Goal: Check status: Check status

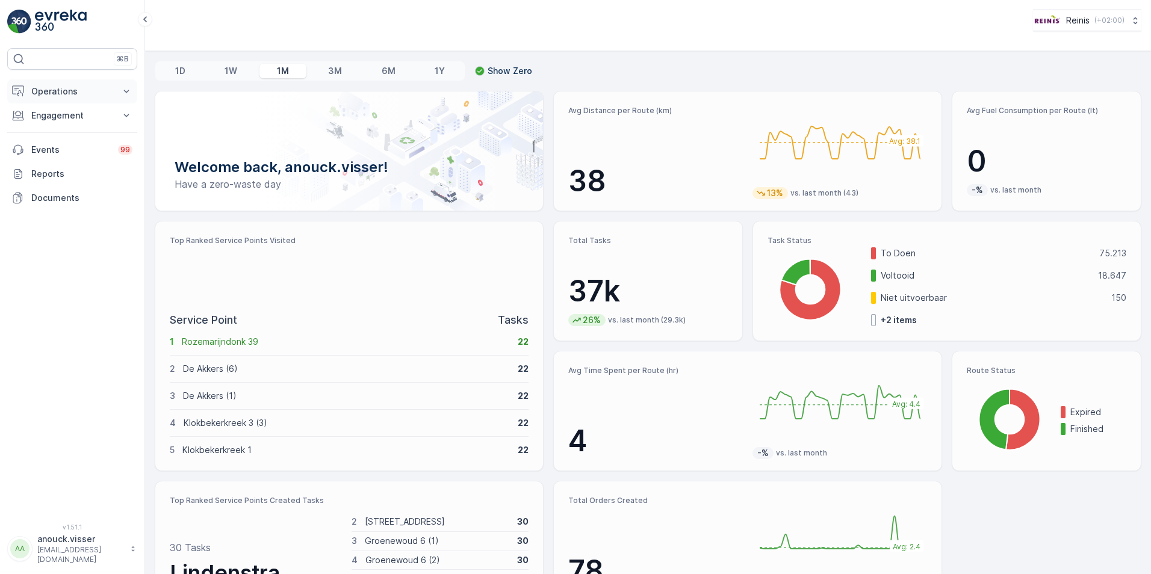
click at [83, 98] on button "Operations" at bounding box center [72, 91] width 130 height 24
click at [58, 204] on p "Engagement" at bounding box center [72, 200] width 82 height 12
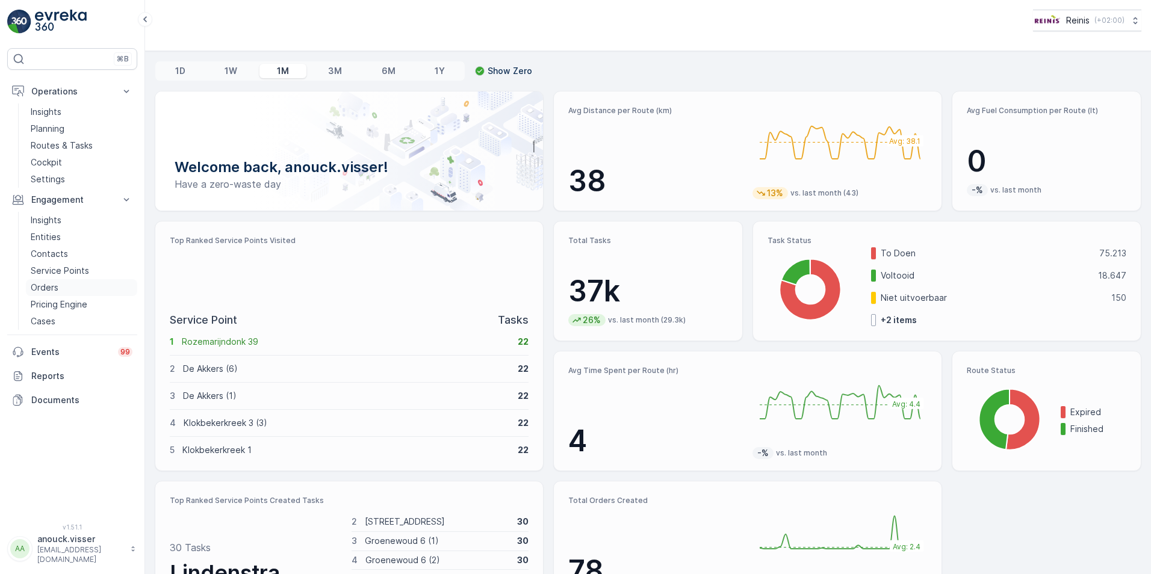
click at [55, 284] on p "Orders" at bounding box center [45, 288] width 28 height 12
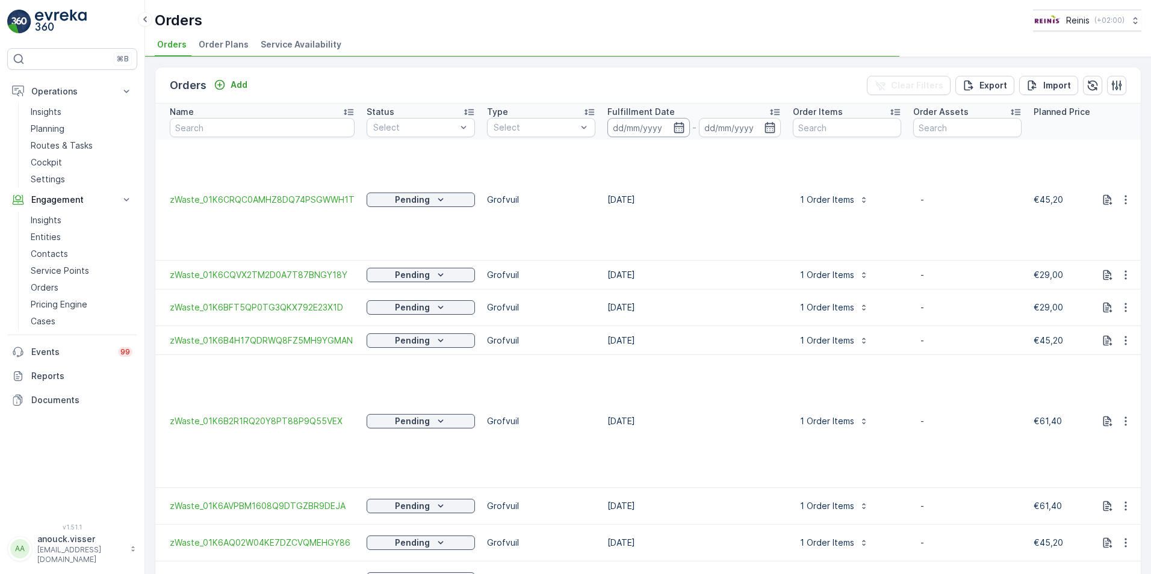
click at [654, 119] on input at bounding box center [648, 127] width 82 height 19
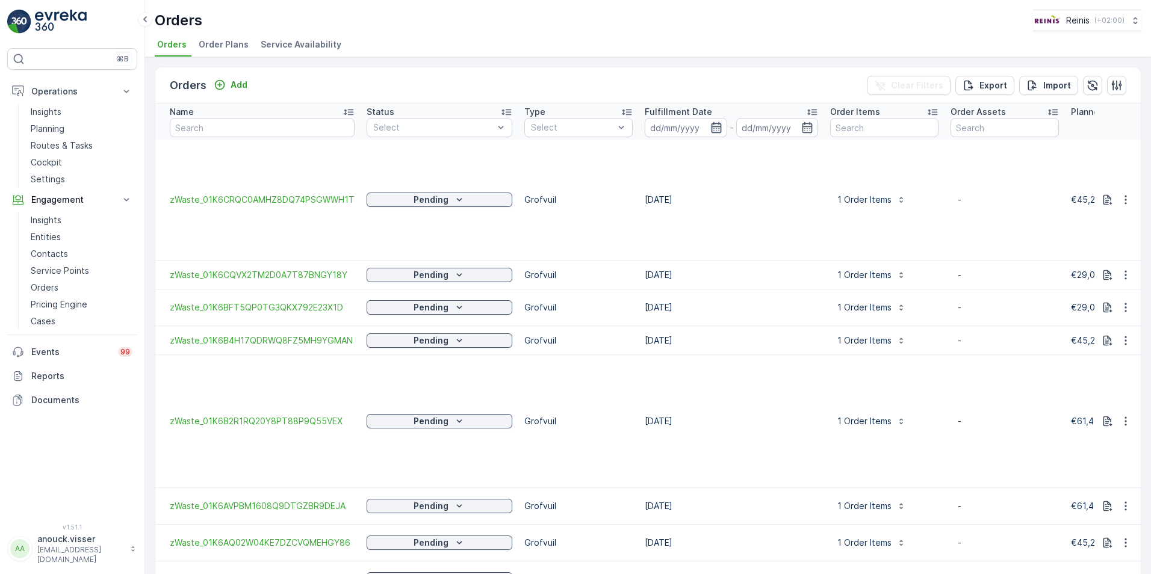
click at [713, 131] on icon "button" at bounding box center [716, 128] width 12 height 12
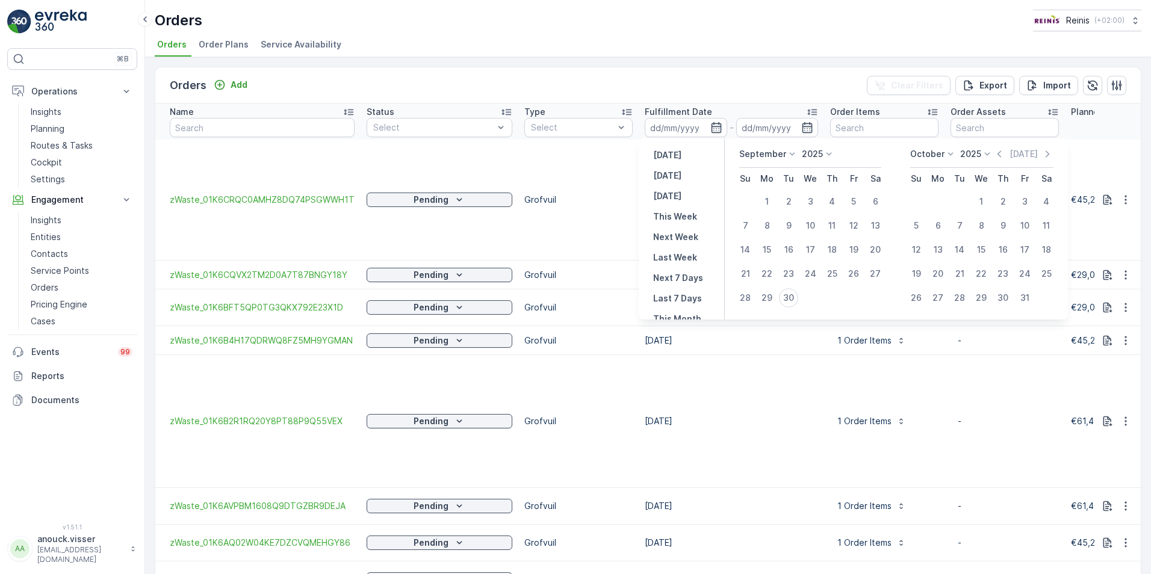
click at [789, 149] on icon at bounding box center [792, 154] width 12 height 12
click at [777, 226] on span "October" at bounding box center [764, 231] width 34 height 12
click at [837, 197] on div "2" at bounding box center [831, 201] width 19 height 19
type input "[DATE]"
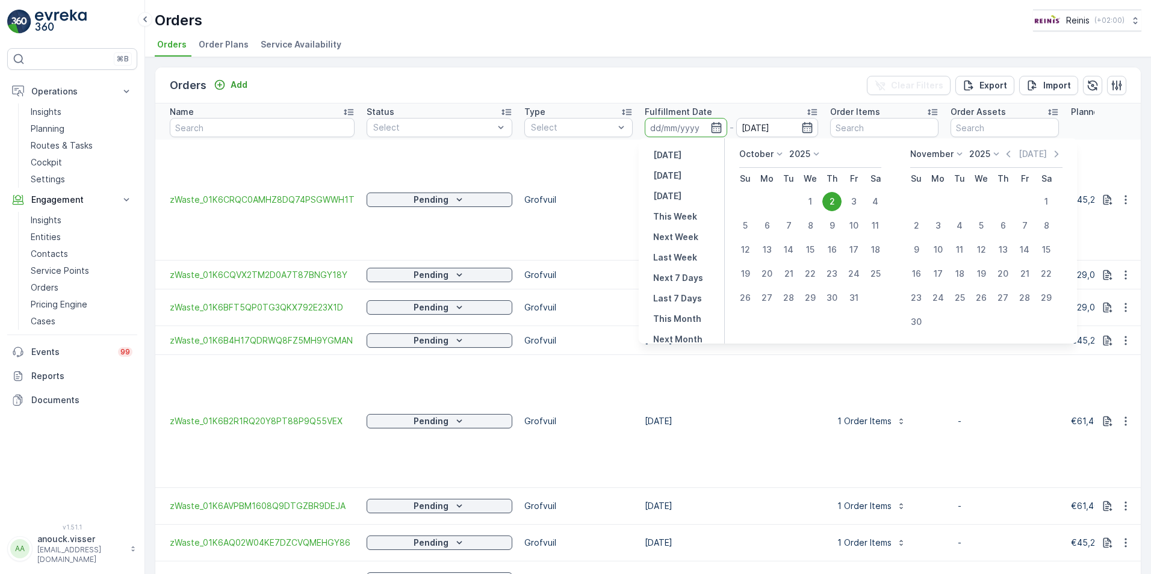
click at [836, 197] on div "2" at bounding box center [831, 201] width 19 height 19
type input "[DATE]"
click at [836, 197] on div "2" at bounding box center [831, 201] width 19 height 19
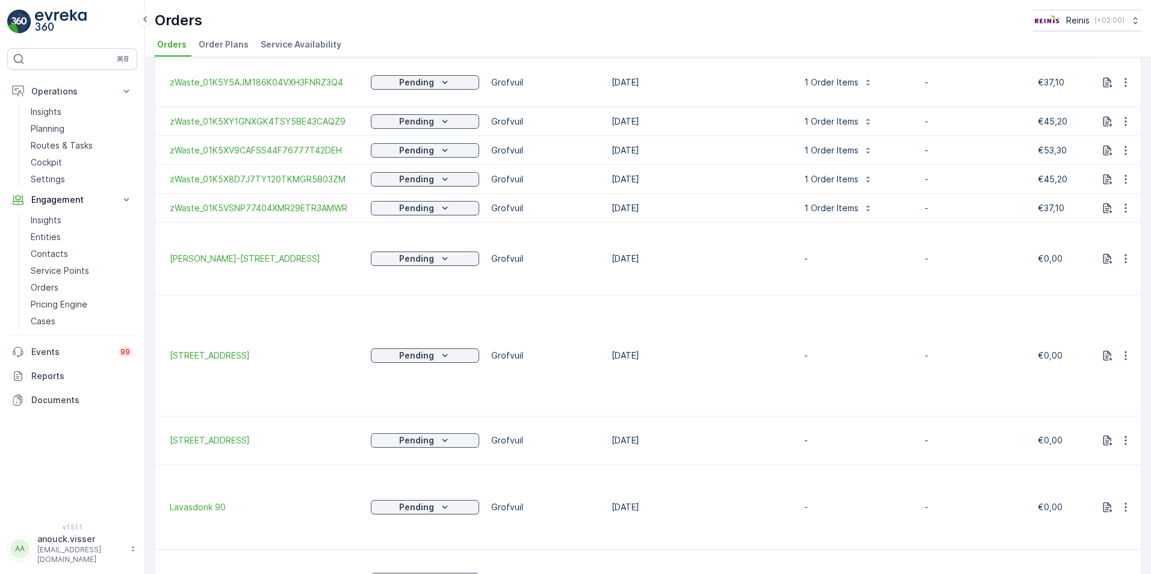
scroll to position [28, 0]
